Goal: Task Accomplishment & Management: Manage account settings

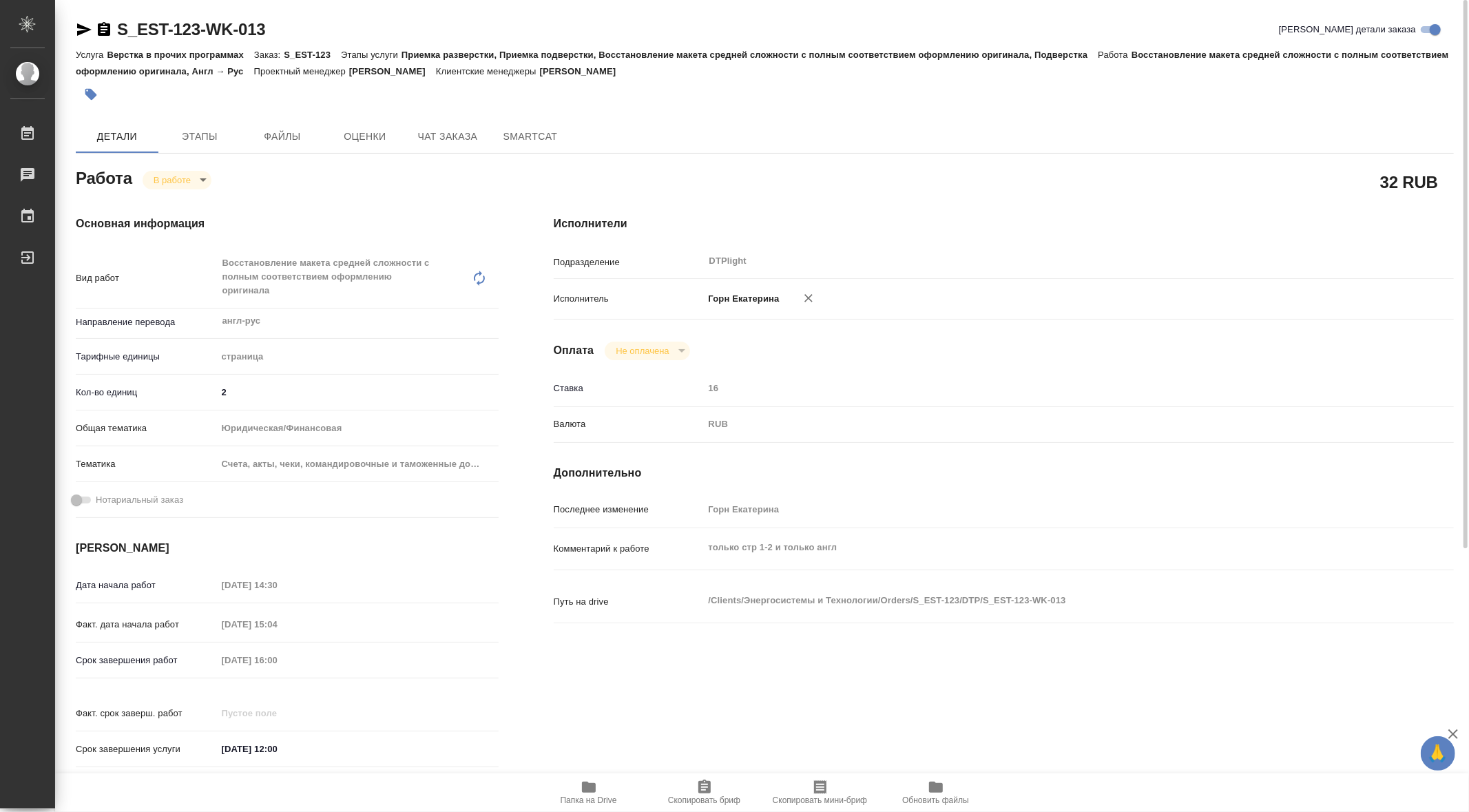
click at [576, 787] on span "Папка на Drive" at bounding box center [589, 791] width 99 height 26
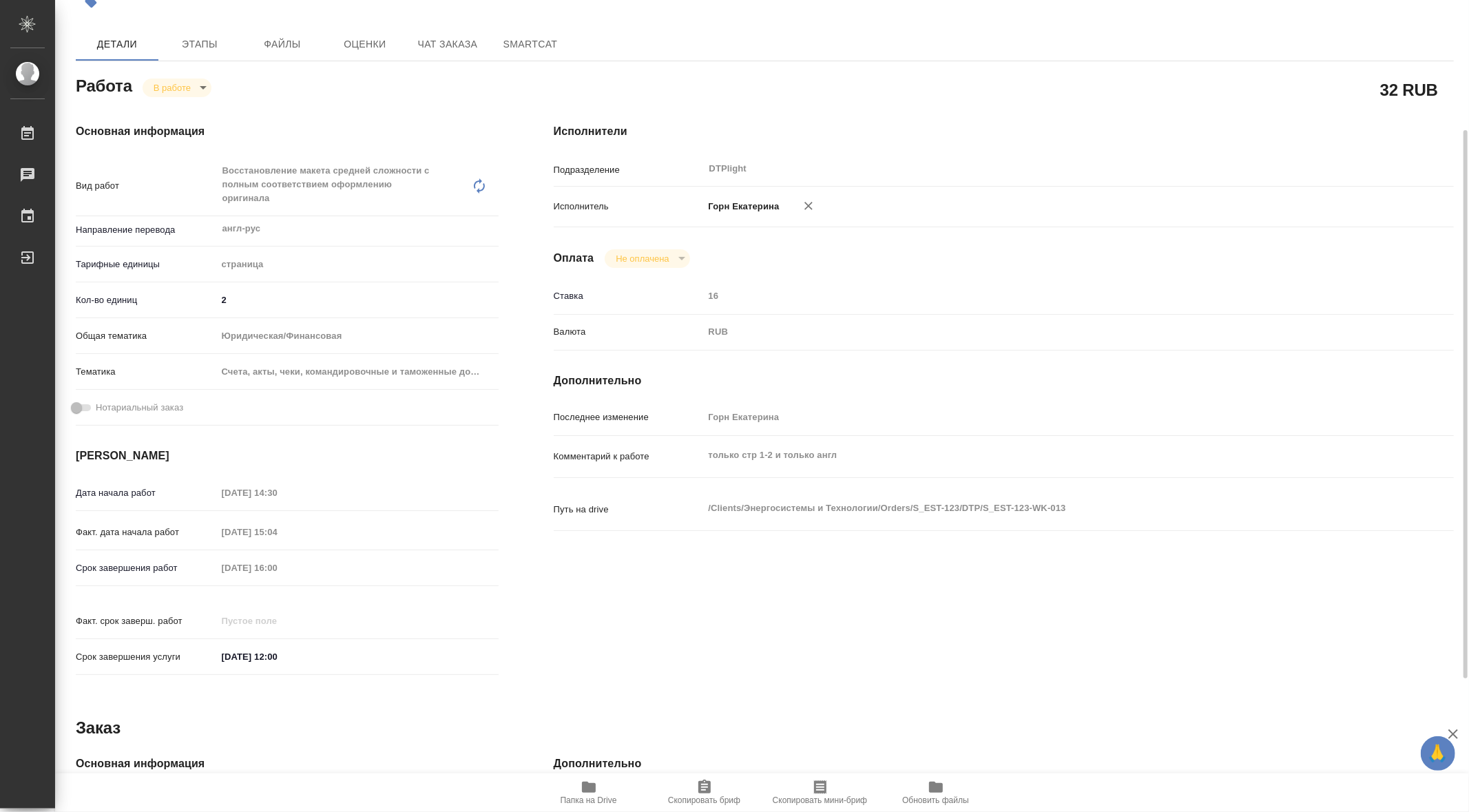
scroll to position [87, 0]
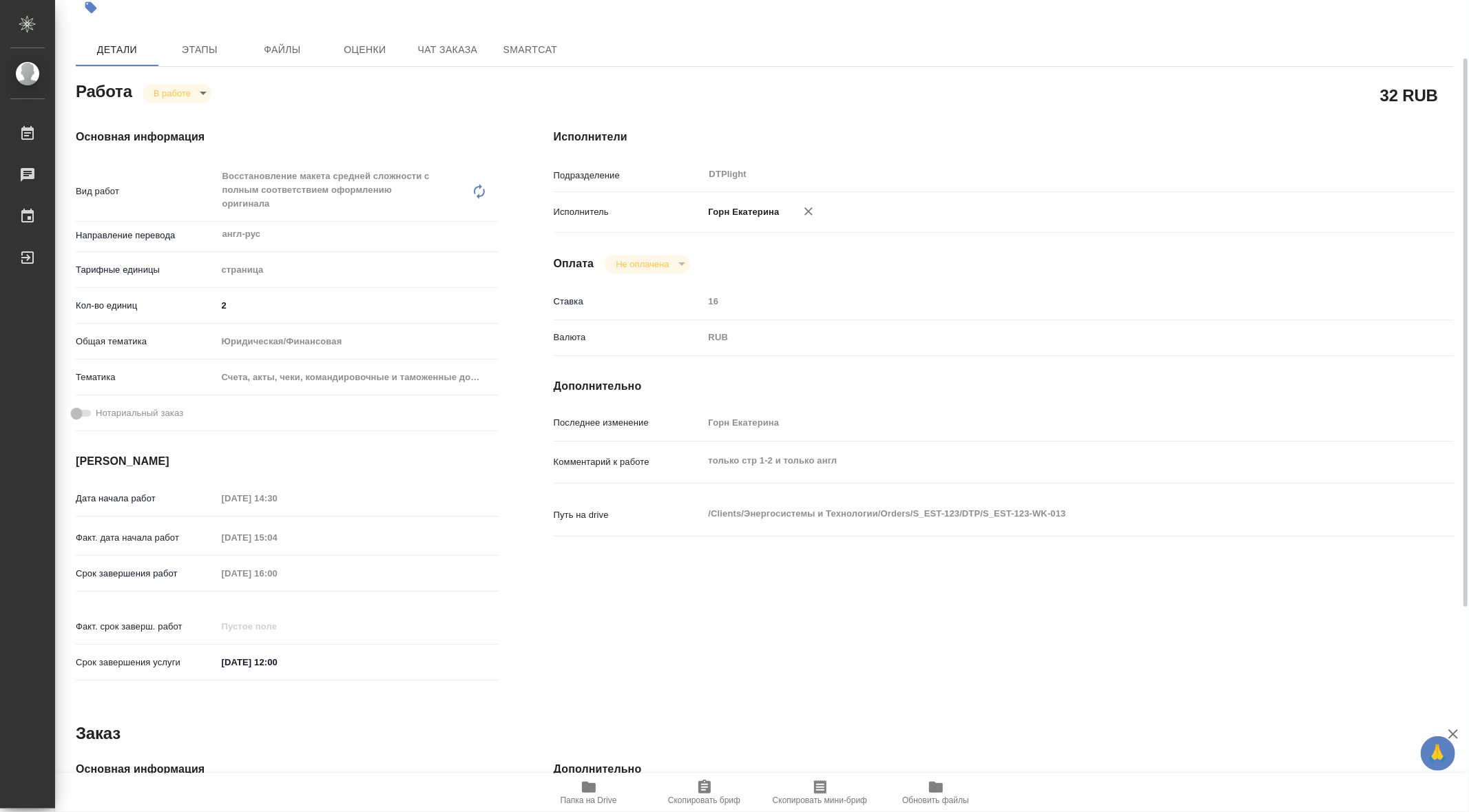
click at [208, 93] on body "🙏 .cls-1 fill:#fff; AWATERA Gorn Ekaterina Работы 0 Чаты График Выйти S_EST-123…" at bounding box center [734, 406] width 1469 height 812
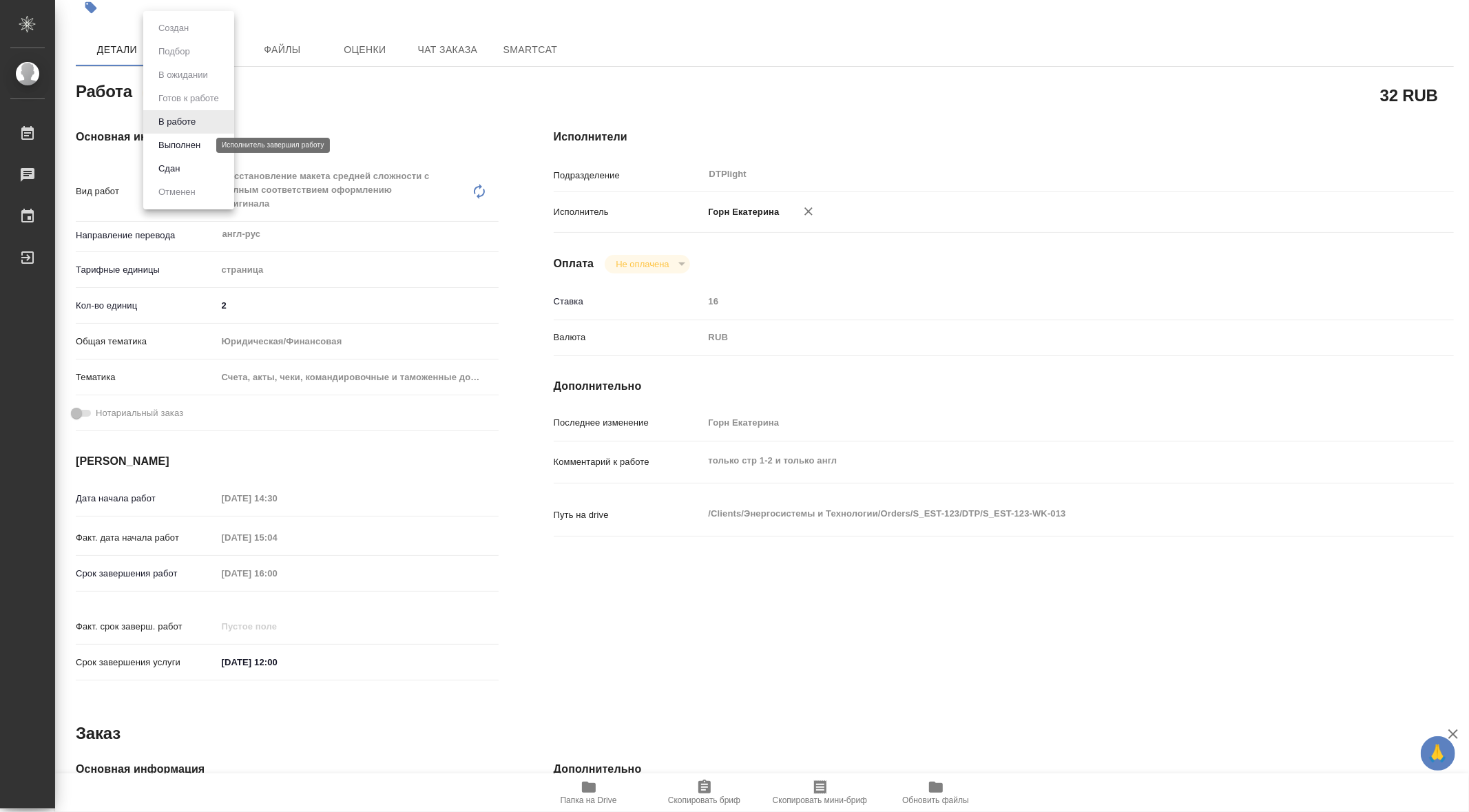
click at [177, 145] on button "Выполнен" at bounding box center [179, 145] width 50 height 15
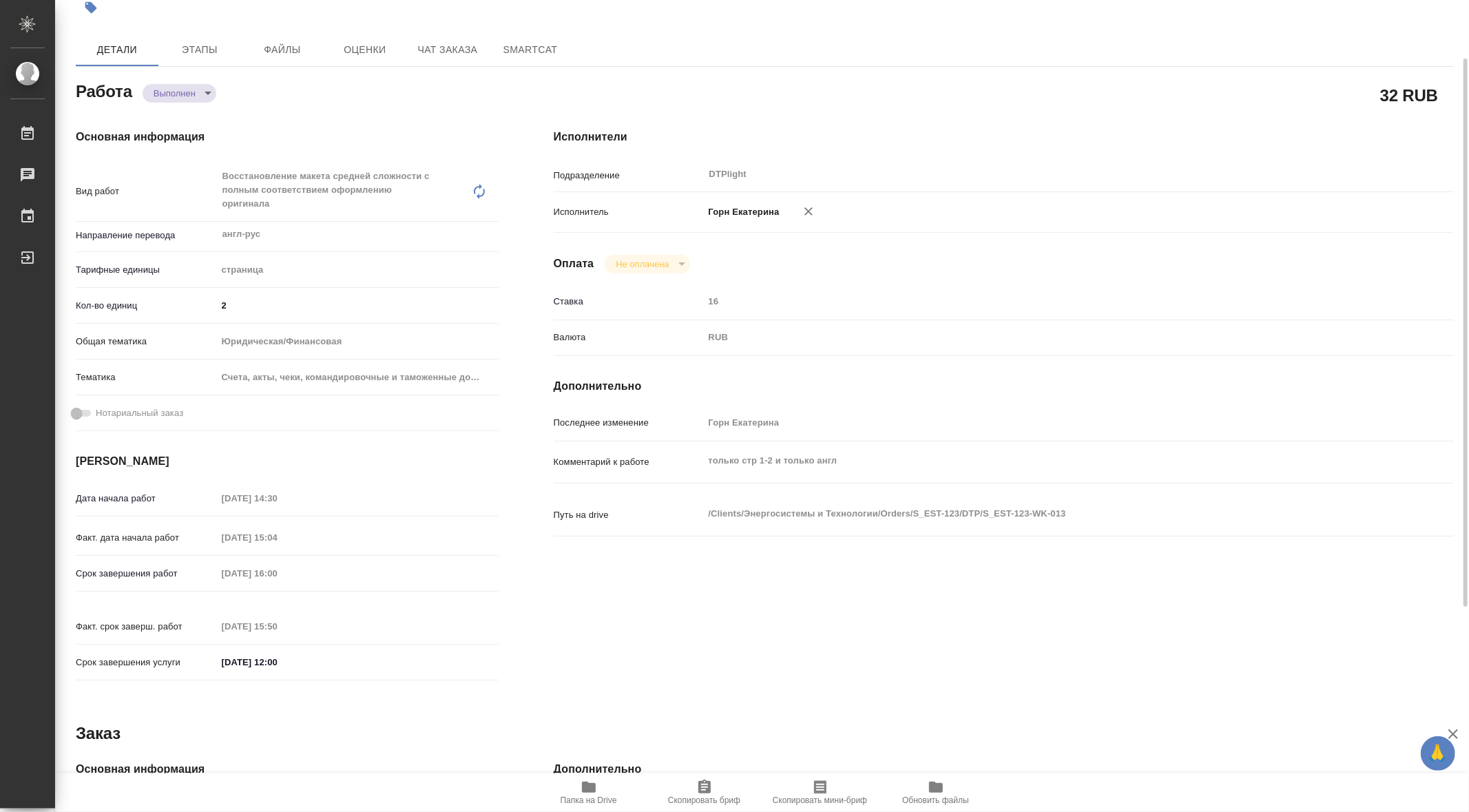
type textarea "x"
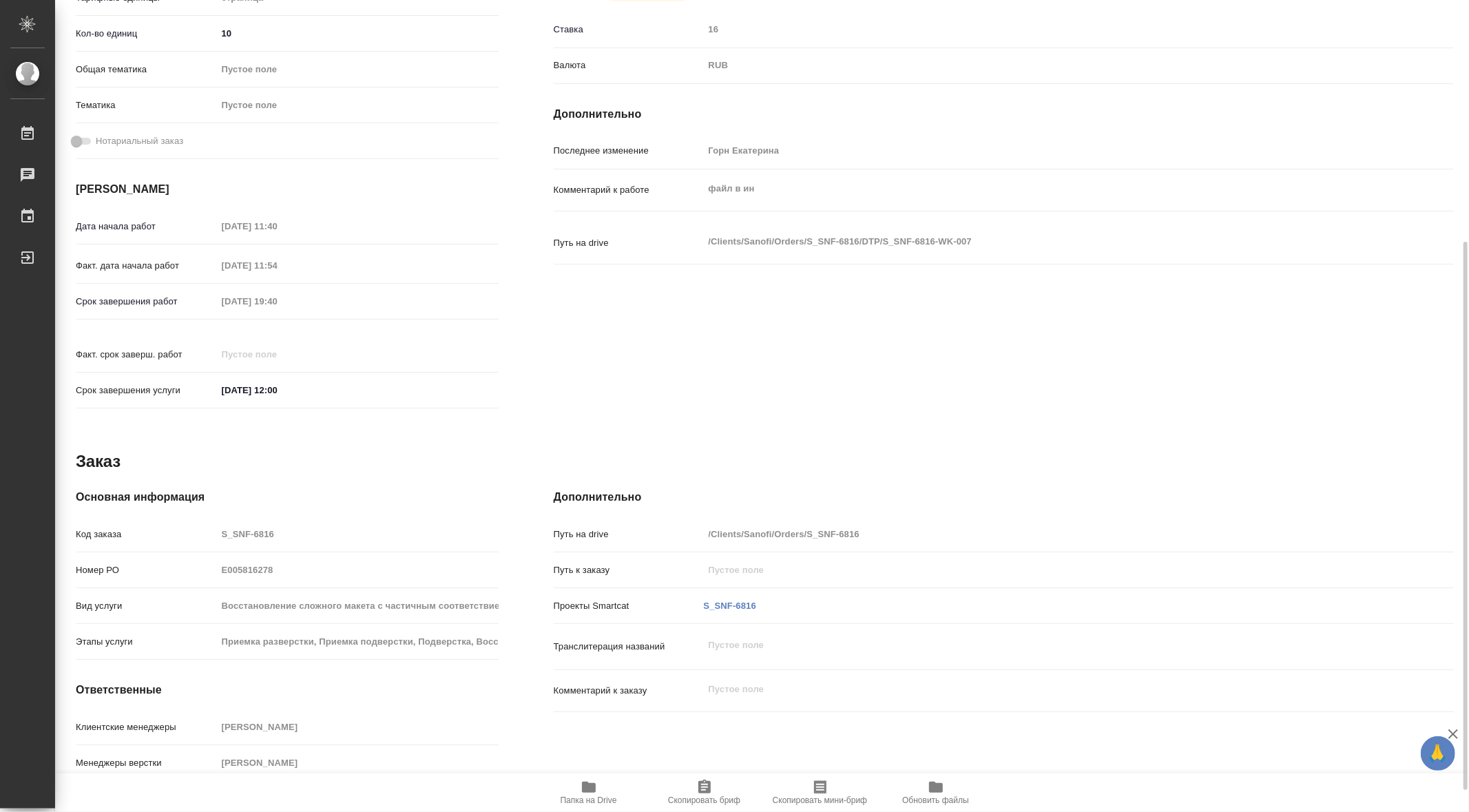
scroll to position [360, 0]
